Goal: Information Seeking & Learning: Learn about a topic

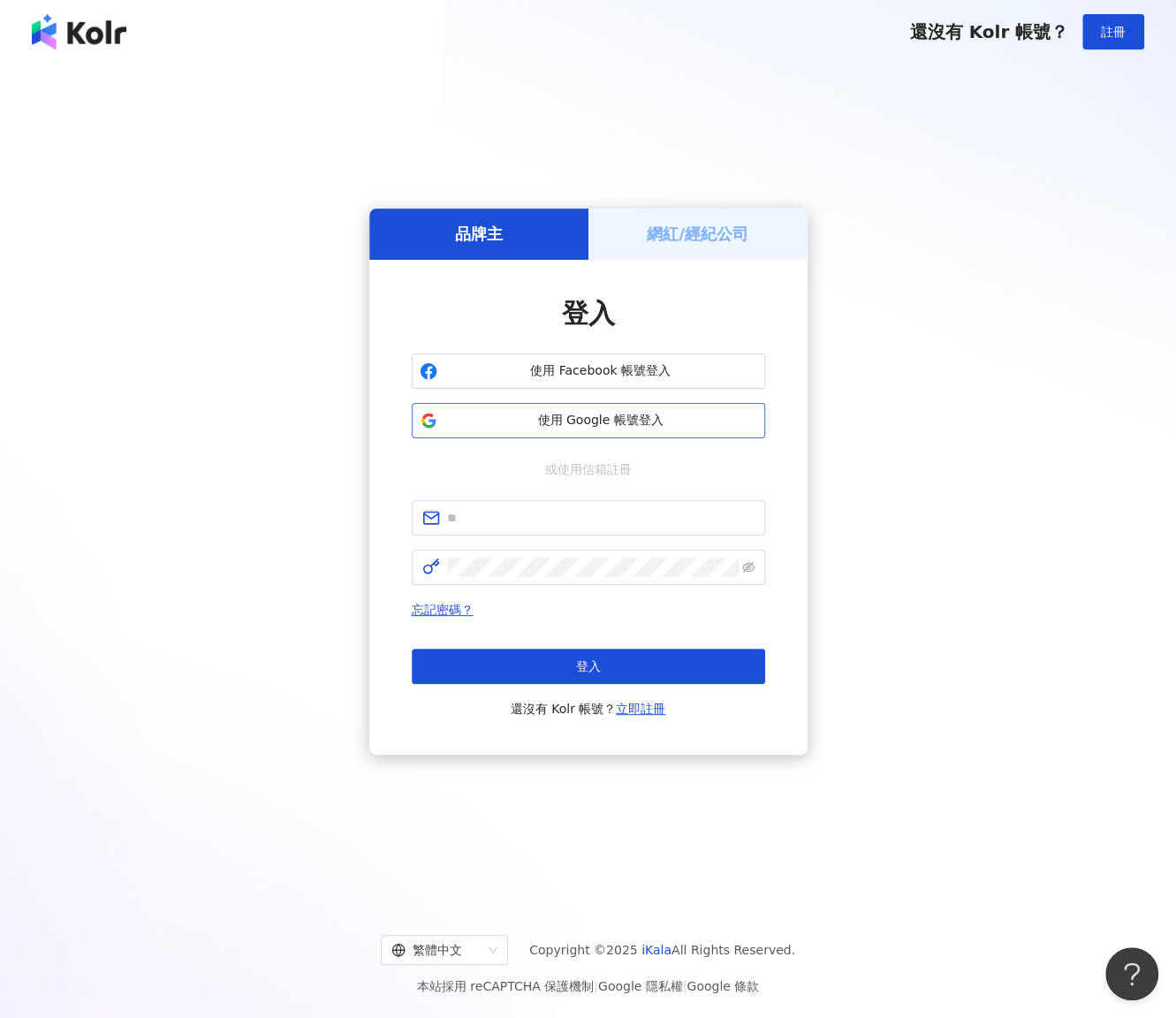
click at [627, 409] on button "使用 Google 帳號登入" at bounding box center [588, 420] width 353 height 35
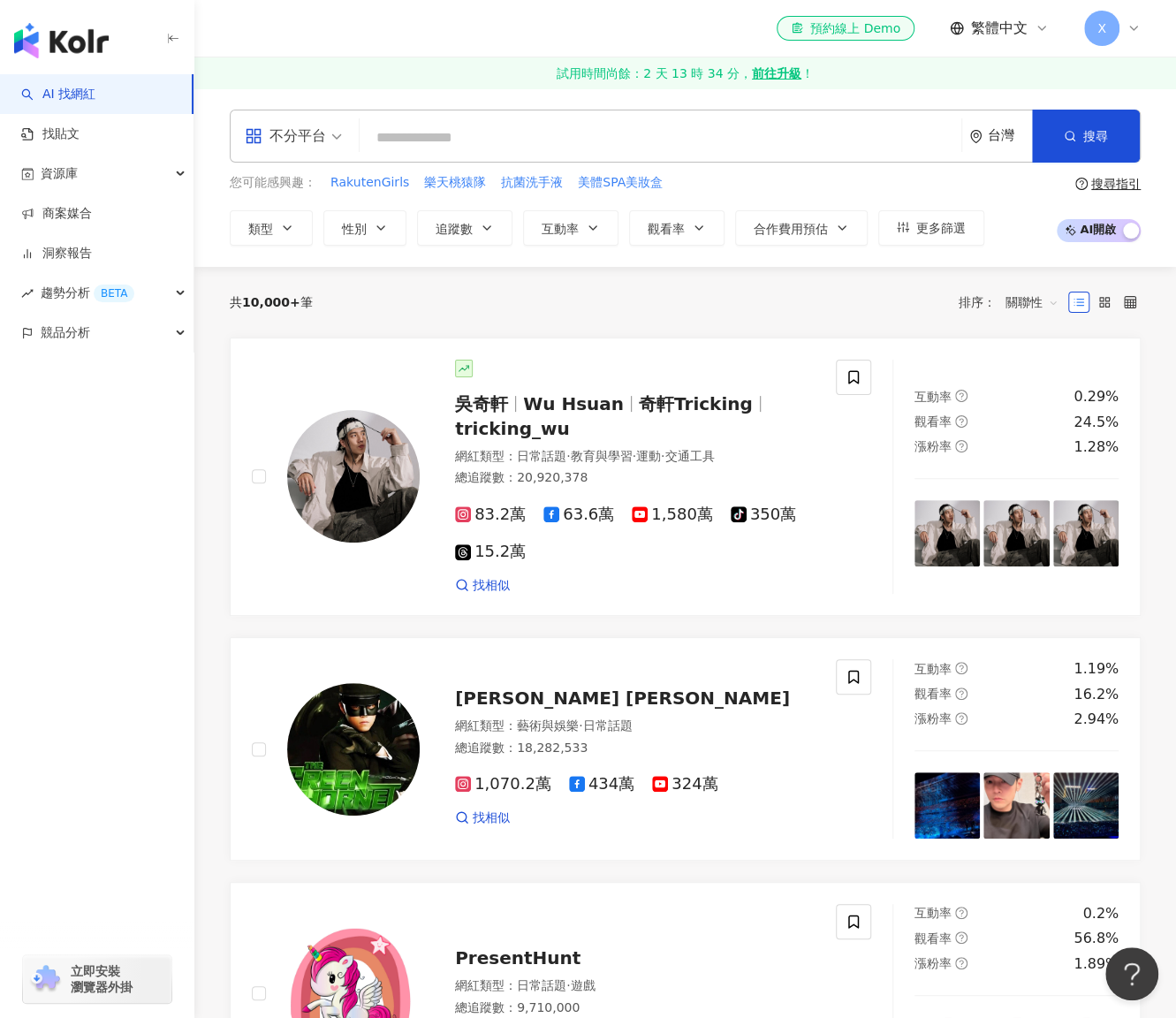
drag, startPoint x: 410, startPoint y: 141, endPoint x: 457, endPoint y: 141, distance: 47.0
click at [415, 141] on input "search" at bounding box center [660, 137] width 587 height 33
click at [416, 141] on input "search" at bounding box center [660, 137] width 587 height 33
click at [460, 132] on input "search" at bounding box center [660, 137] width 587 height 33
click at [558, 704] on span "[PERSON_NAME] [PERSON_NAME]" at bounding box center [622, 698] width 335 height 22
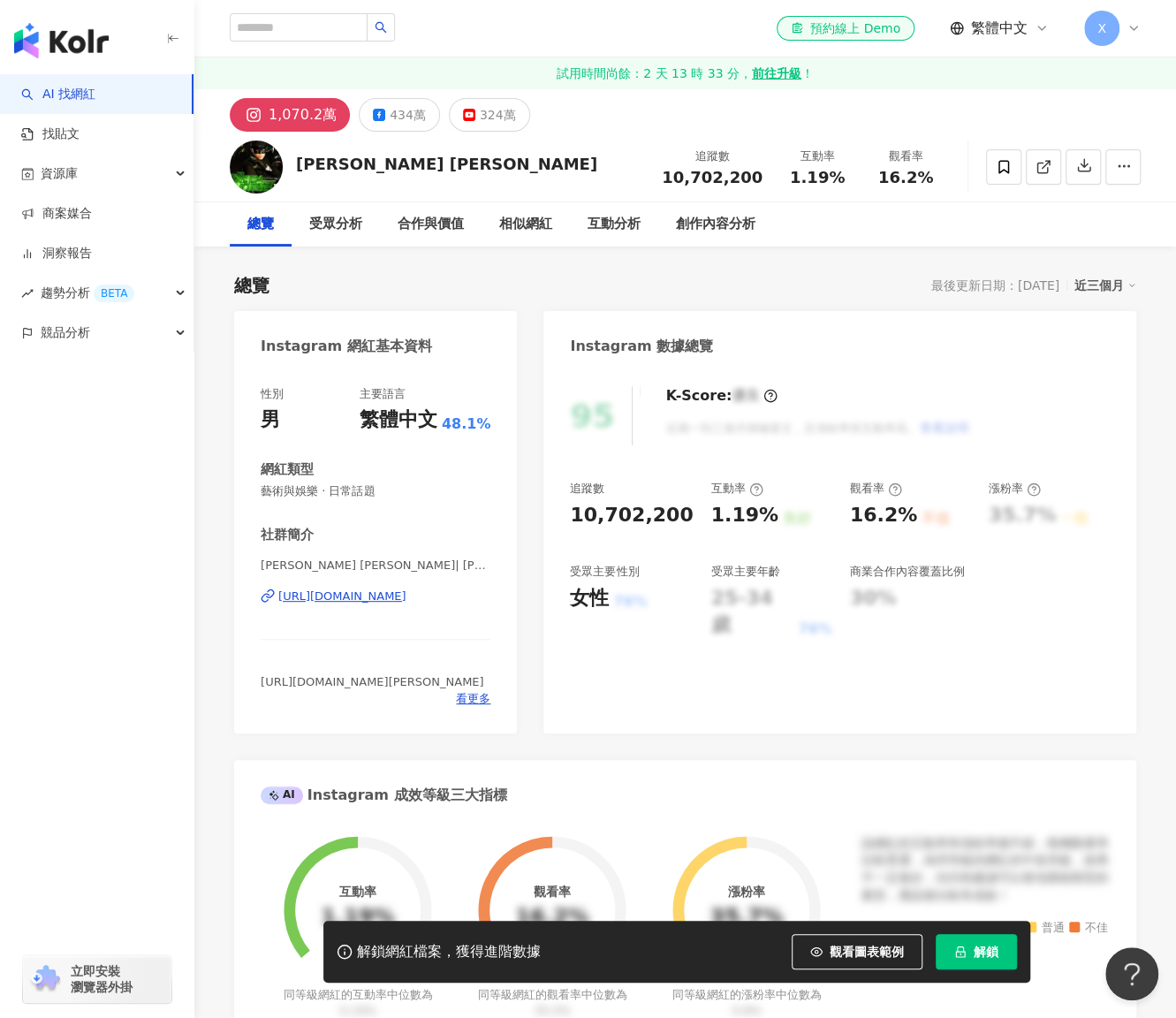
click at [977, 953] on span "解鎖" at bounding box center [985, 952] width 24 height 14
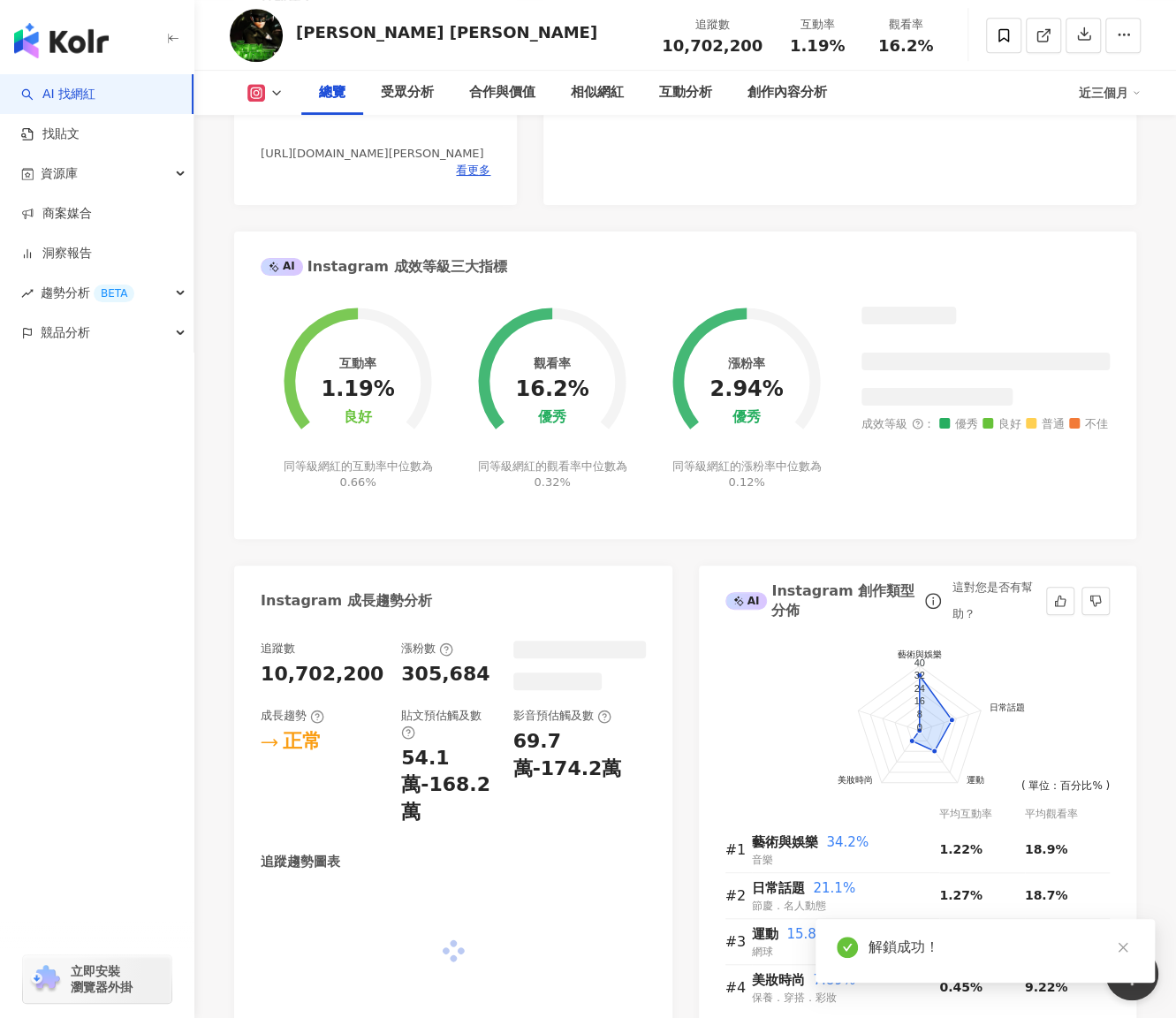
scroll to position [705, 0]
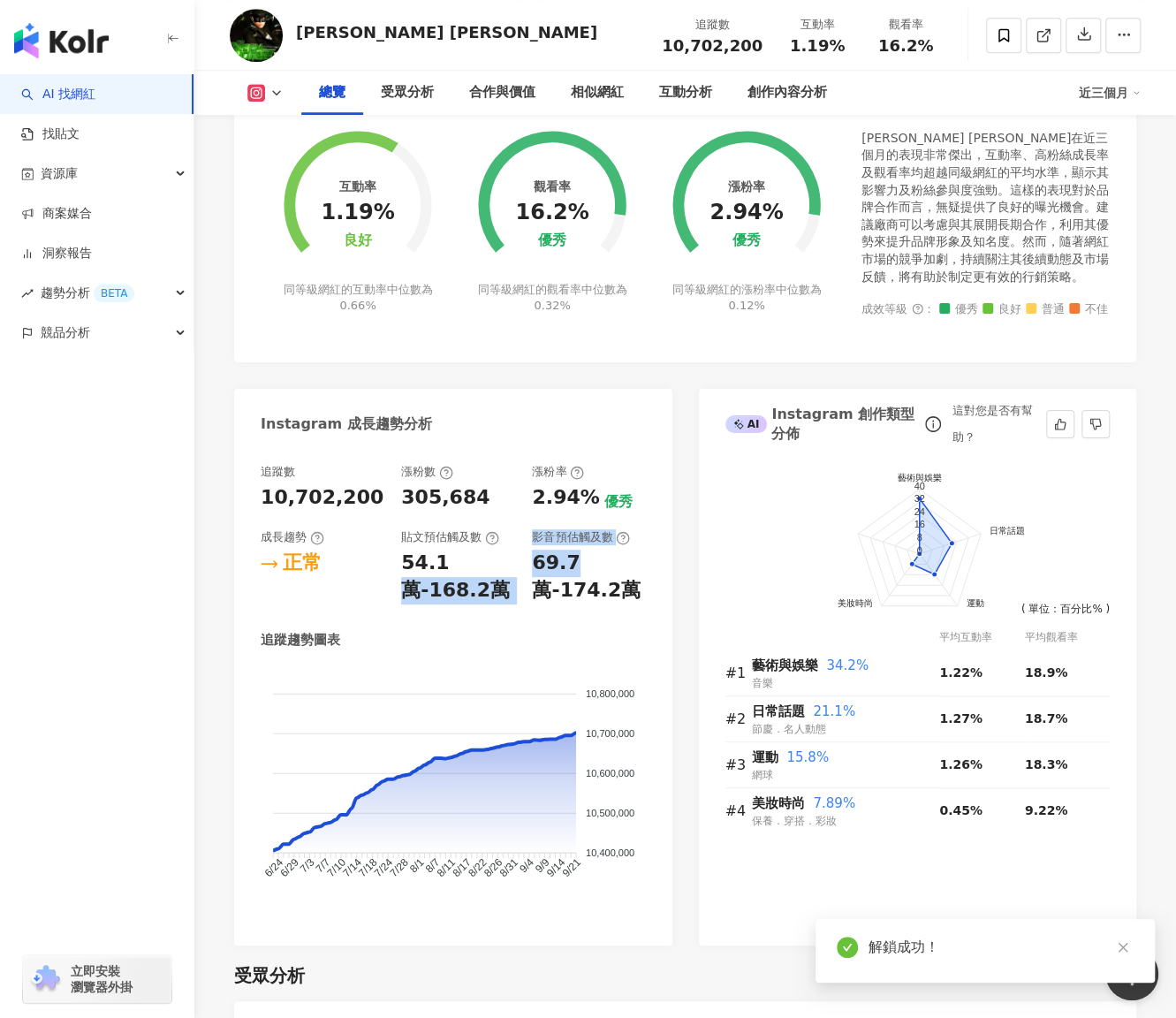
drag, startPoint x: 592, startPoint y: 570, endPoint x: 612, endPoint y: 574, distance: 20.4
click at [612, 574] on div "追蹤數 10,702,200 漲粉數 305,684 漲粉率 2.94% 優秀 成長趨勢 正常 貼文預估觸及數 54.1萬-168.2萬 影音預估觸及數 69…" at bounding box center [453, 534] width 385 height 141
click at [463, 567] on div "54.1萬-168.2萬" at bounding box center [457, 577] width 113 height 55
drag, startPoint x: 387, startPoint y: 559, endPoint x: 496, endPoint y: 593, distance: 114.2
click at [496, 593] on div "追蹤數 10,702,200 漲粉數 305,684 漲粉率 2.94% 優秀 成長趨勢 正常 貼文預估觸及數 54.1萬-168.2萬 影音預估觸及數 69…" at bounding box center [453, 534] width 385 height 141
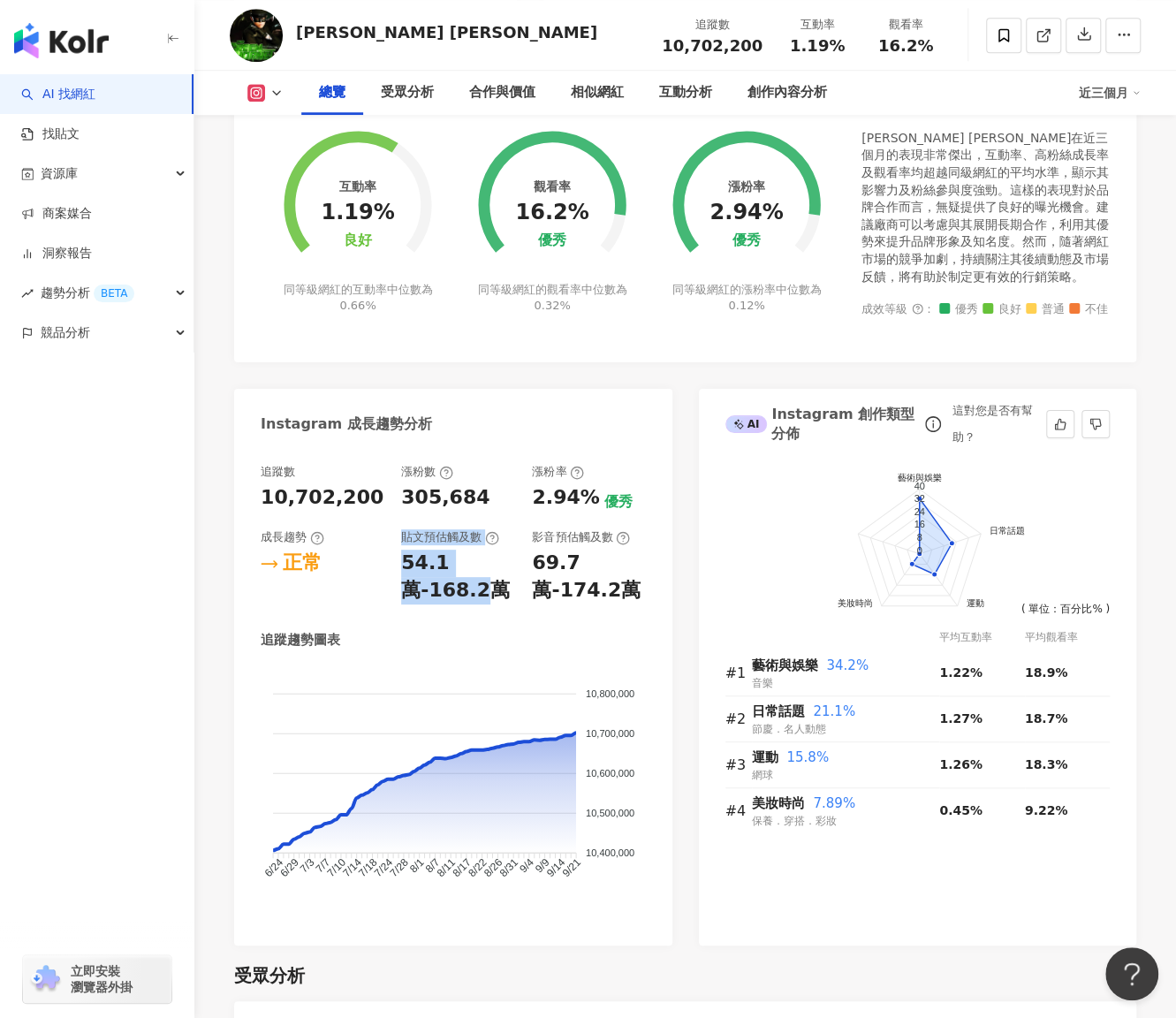
drag, startPoint x: 404, startPoint y: 563, endPoint x: 493, endPoint y: 576, distance: 89.9
click at [489, 585] on div "追蹤數 10,702,200 漲粉數 305,684 漲粉率 2.94% 優秀 成長趨勢 正常 貼文預估觸及數 54.1萬-168.2萬 影音預估觸及數 69…" at bounding box center [453, 534] width 385 height 141
click at [494, 559] on div "54.1萬-168.2萬" at bounding box center [457, 577] width 113 height 55
click at [504, 568] on div "54.1萬-168.2萬" at bounding box center [457, 577] width 113 height 55
click at [419, 561] on div "54.1萬-168.2萬" at bounding box center [457, 577] width 113 height 55
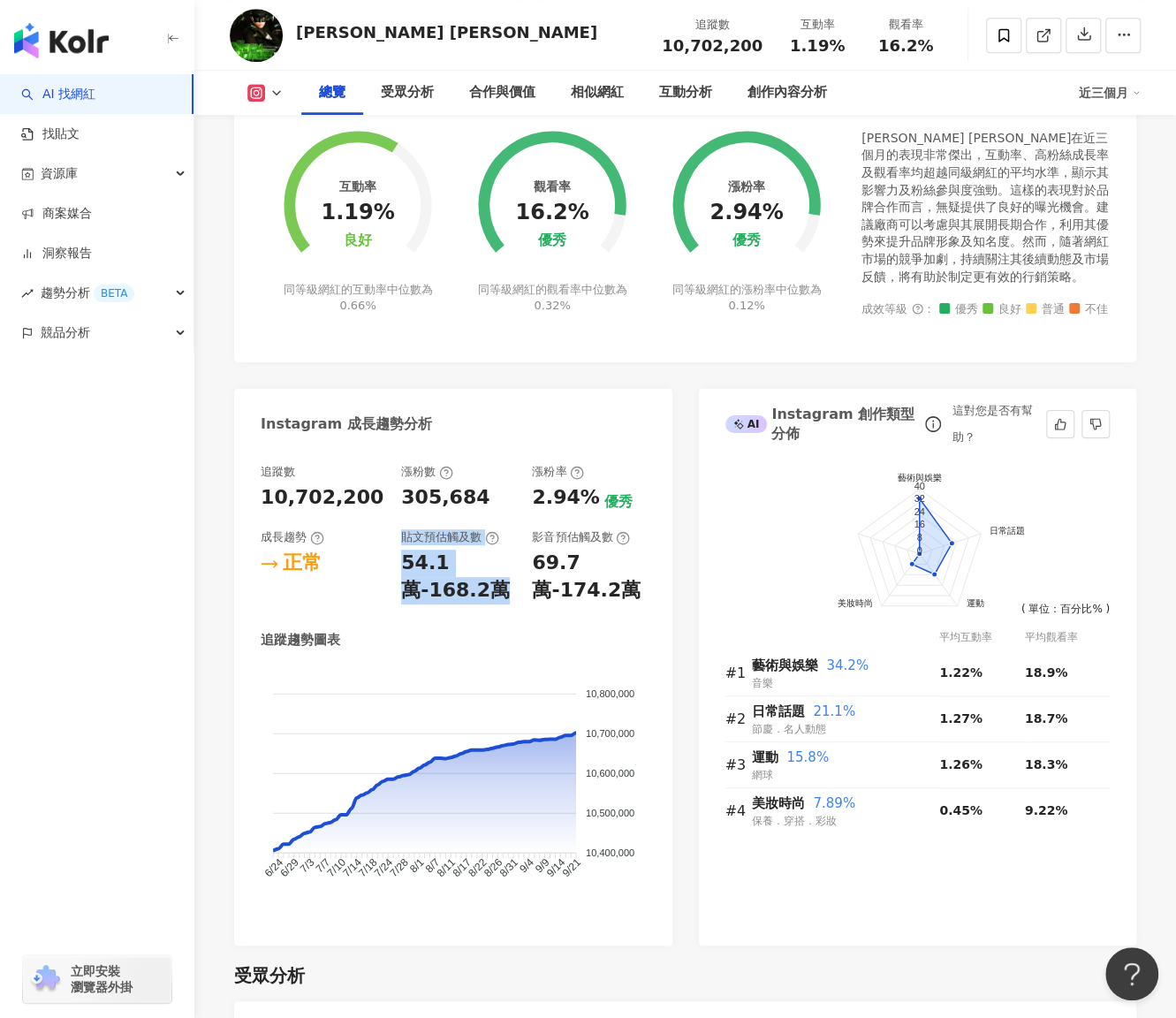
click at [403, 601] on div "54.1萬-168.2萬" at bounding box center [457, 577] width 113 height 55
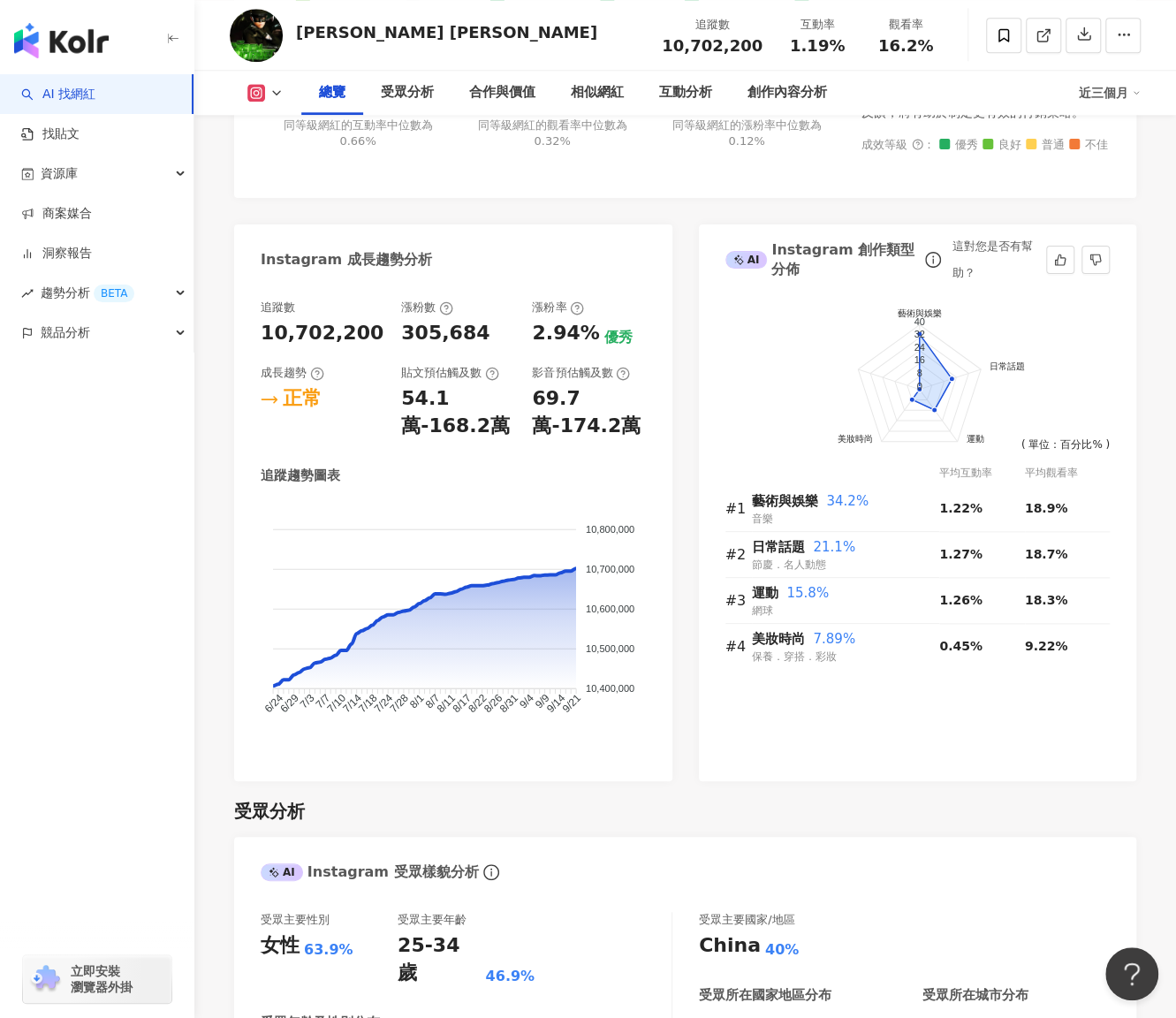
scroll to position [882, 0]
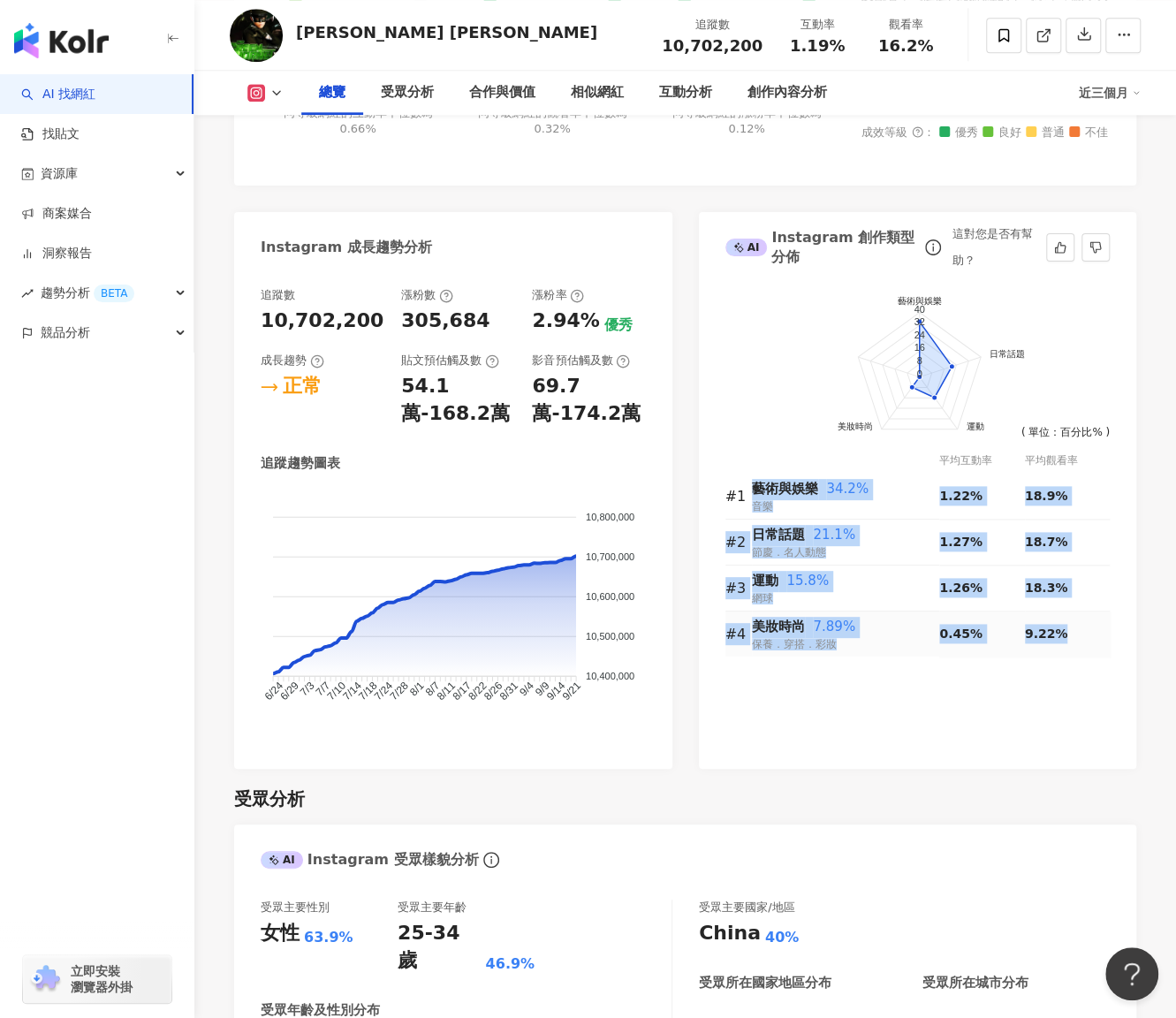
drag, startPoint x: 755, startPoint y: 486, endPoint x: 1058, endPoint y: 650, distance: 344.5
click at [1058, 650] on tbody "#1 藝術與娛樂 34.2% 音樂 1.22% 18.9% #2 日常話題 21.1% 節慶．名人動態 1.27% 18.7% #3 運動 15.8% 網球 …" at bounding box center [918, 565] width 385 height 183
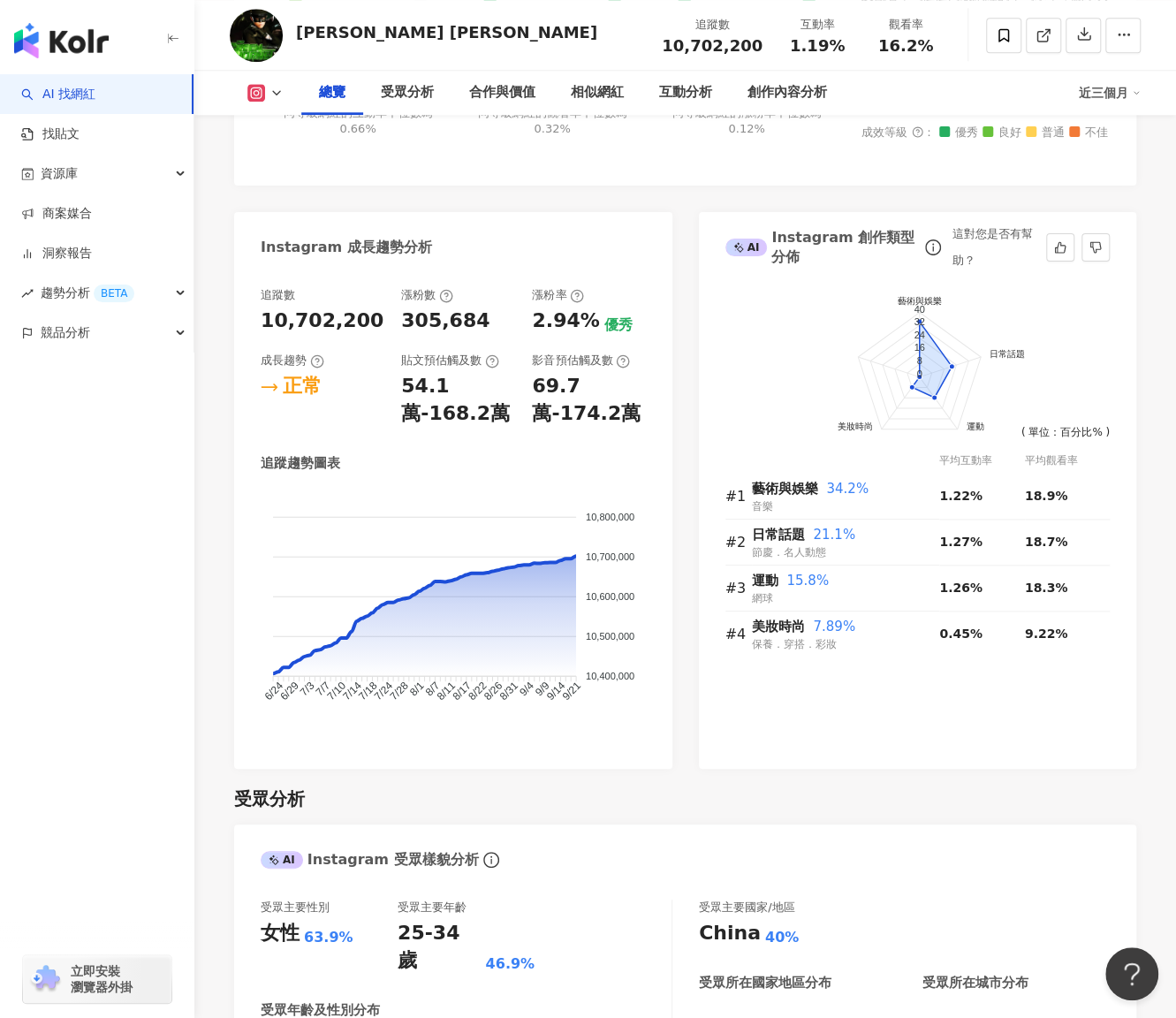
click at [1002, 694] on div "前往申請試用方案解鎖 ( 立即註冊 ) 藝術與娛樂 日常話題 運動 美妝時尚 40 32 24 16 8 0 ( 單位：百分比% ) 平均互動率 平均觀看率 …" at bounding box center [918, 519] width 438 height 499
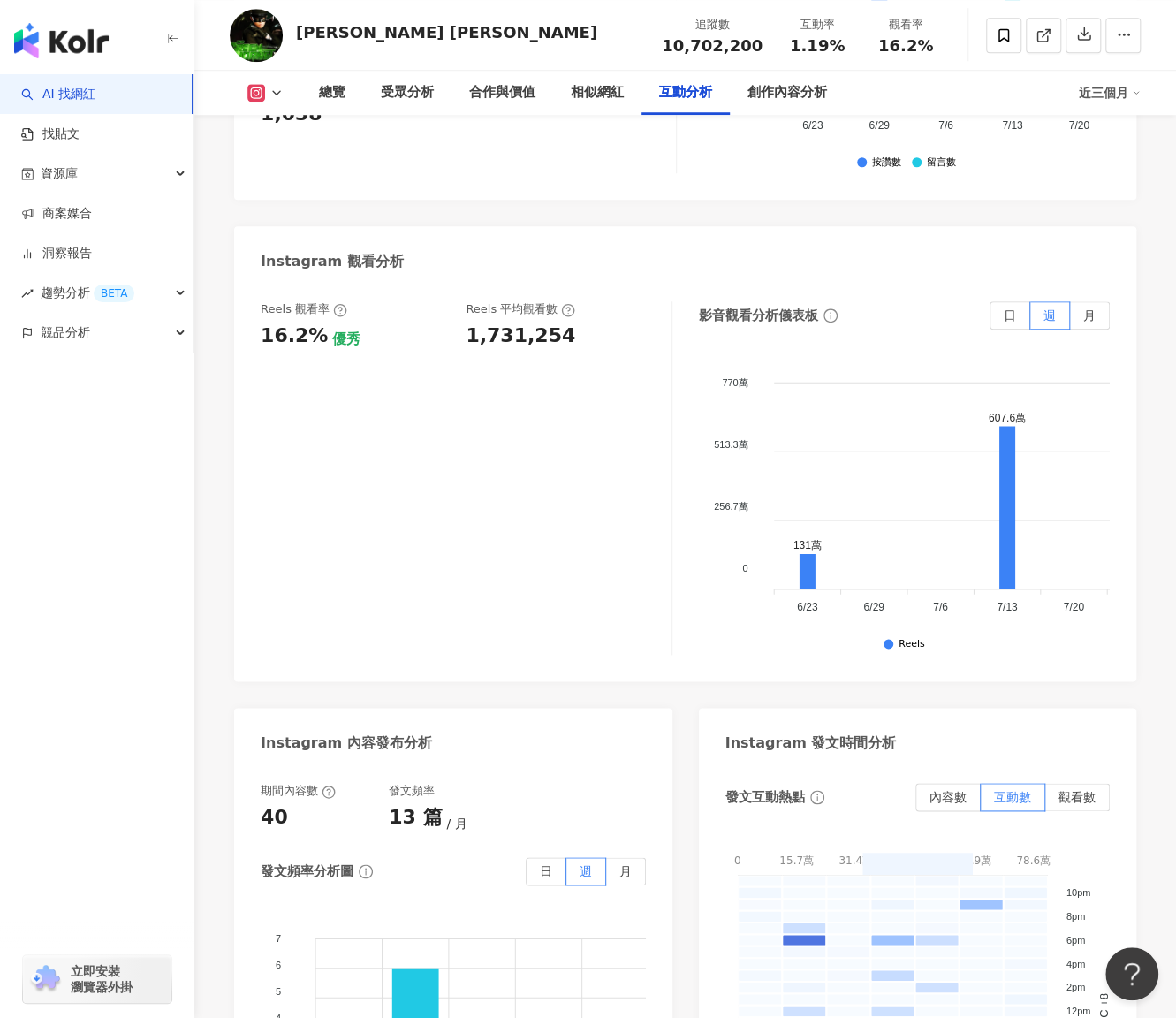
scroll to position [4328, 0]
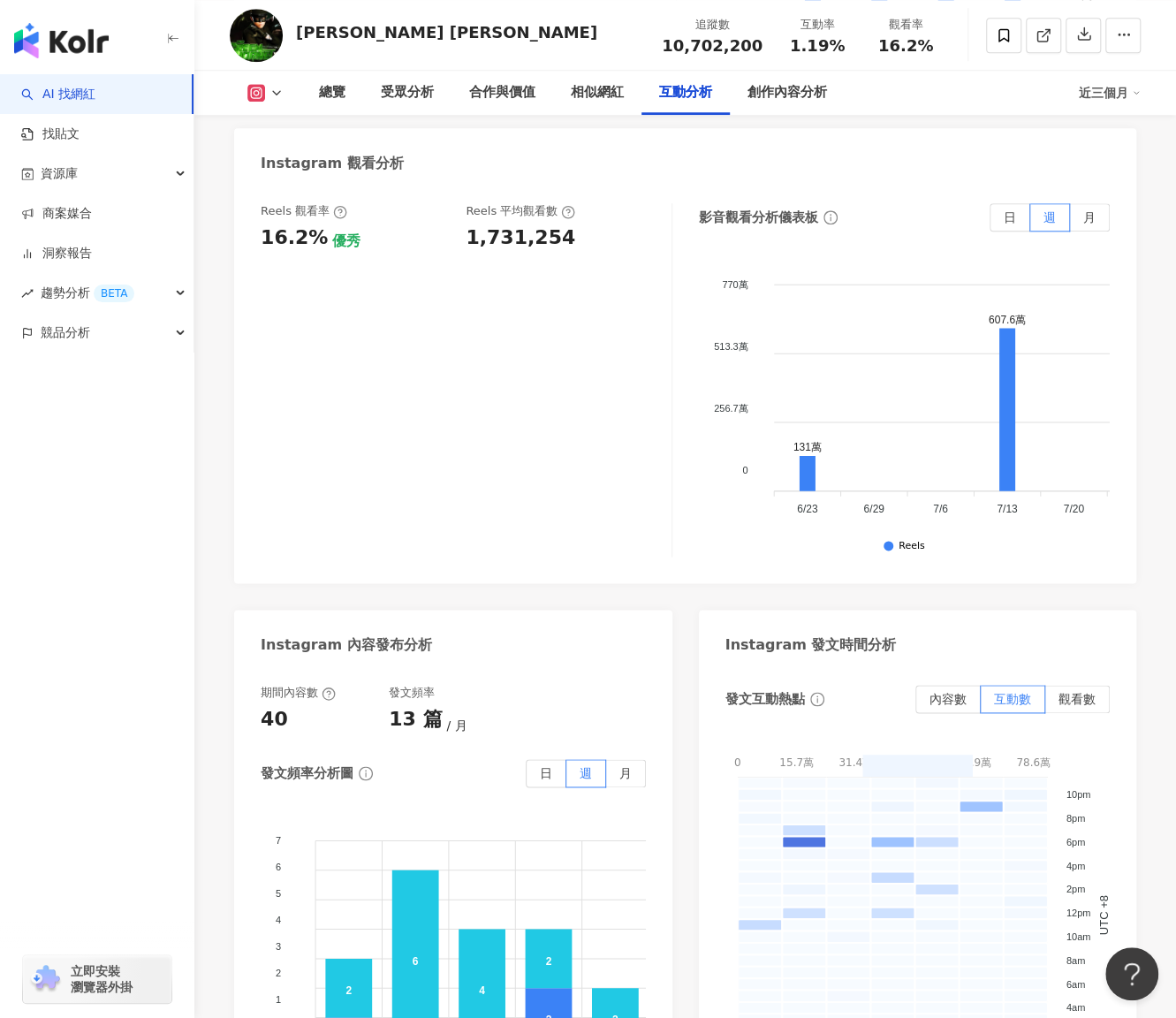
click at [895, 84] on div "總覽 受眾分析 合作與價值 相似網紅 互動分析 創作內容分析" at bounding box center [689, 92] width 777 height 44
